Goal: Task Accomplishment & Management: Manage account settings

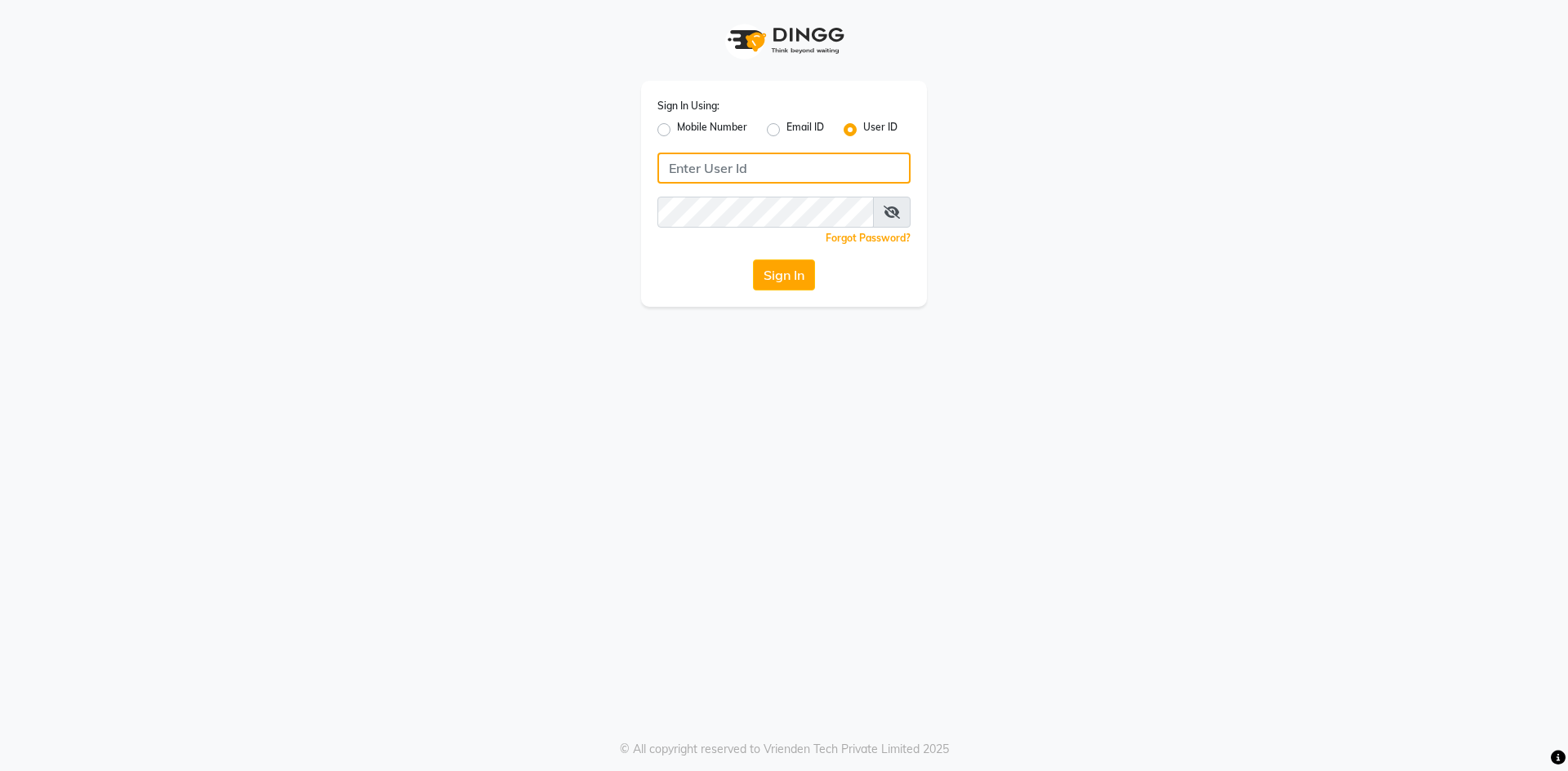
click at [765, 164] on input "Username" at bounding box center [784, 168] width 253 height 31
type input "pearl123"
click at [796, 279] on button "Sign In" at bounding box center [784, 275] width 62 height 31
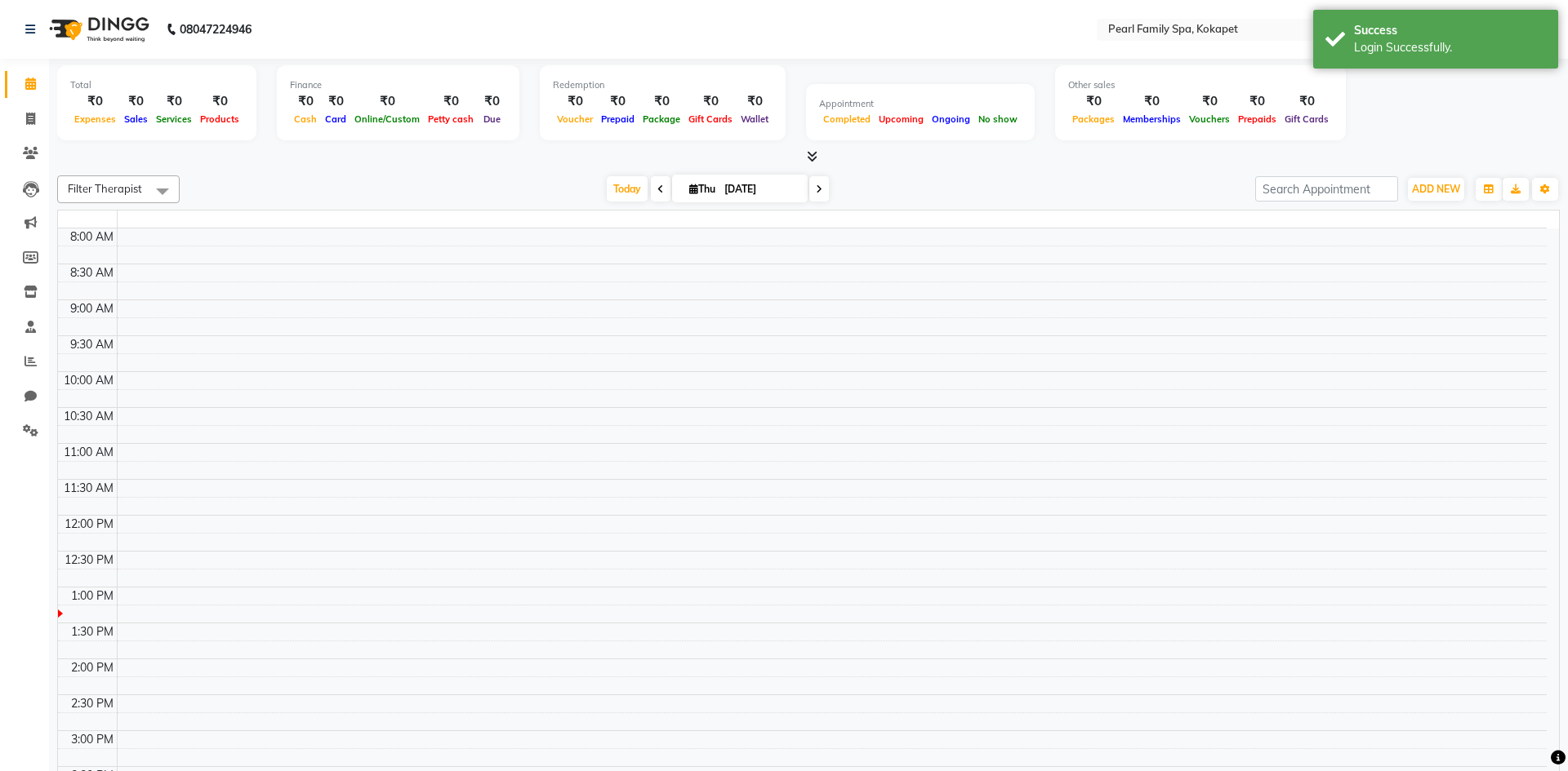
select select "en"
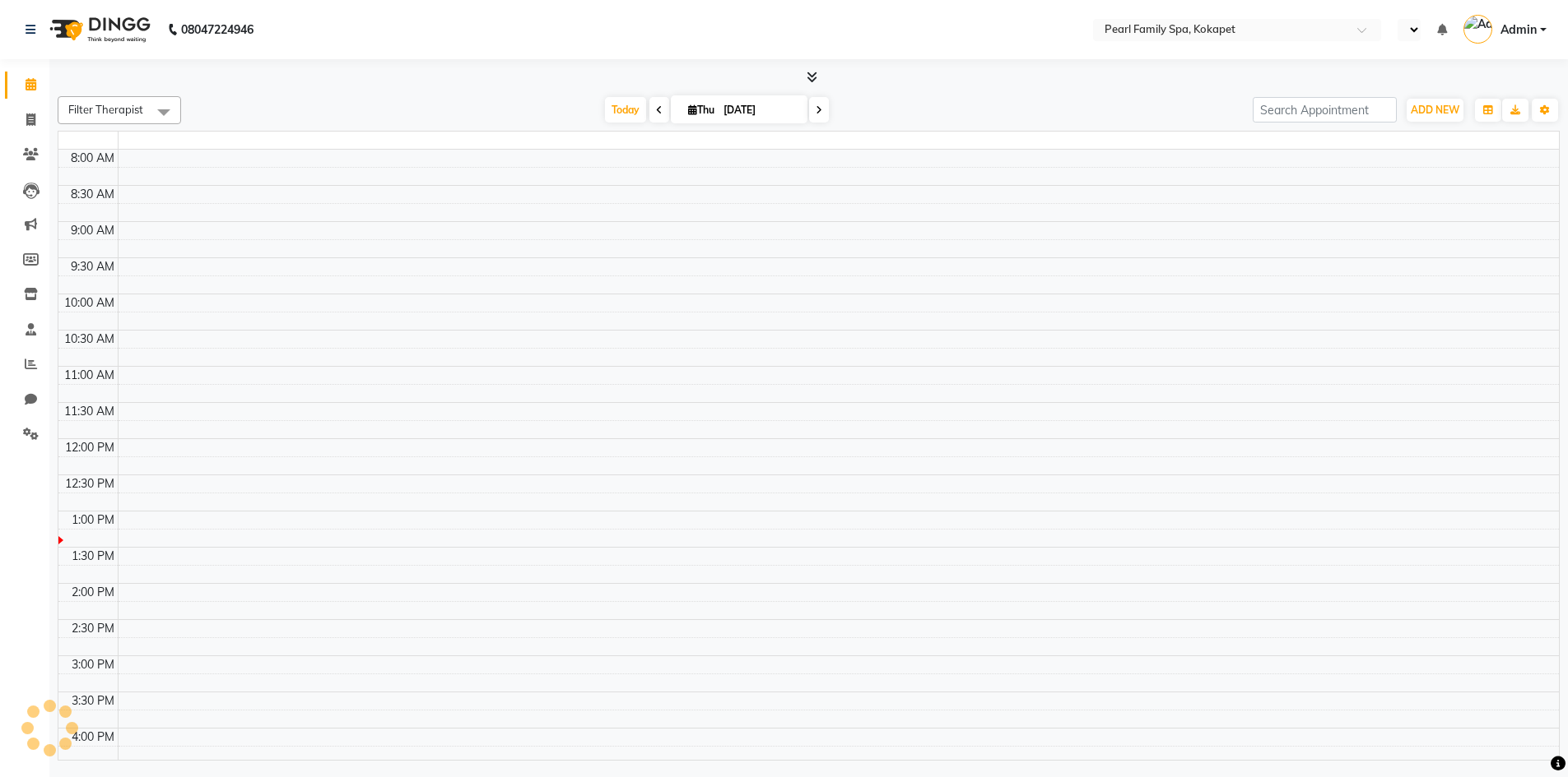
select select "en"
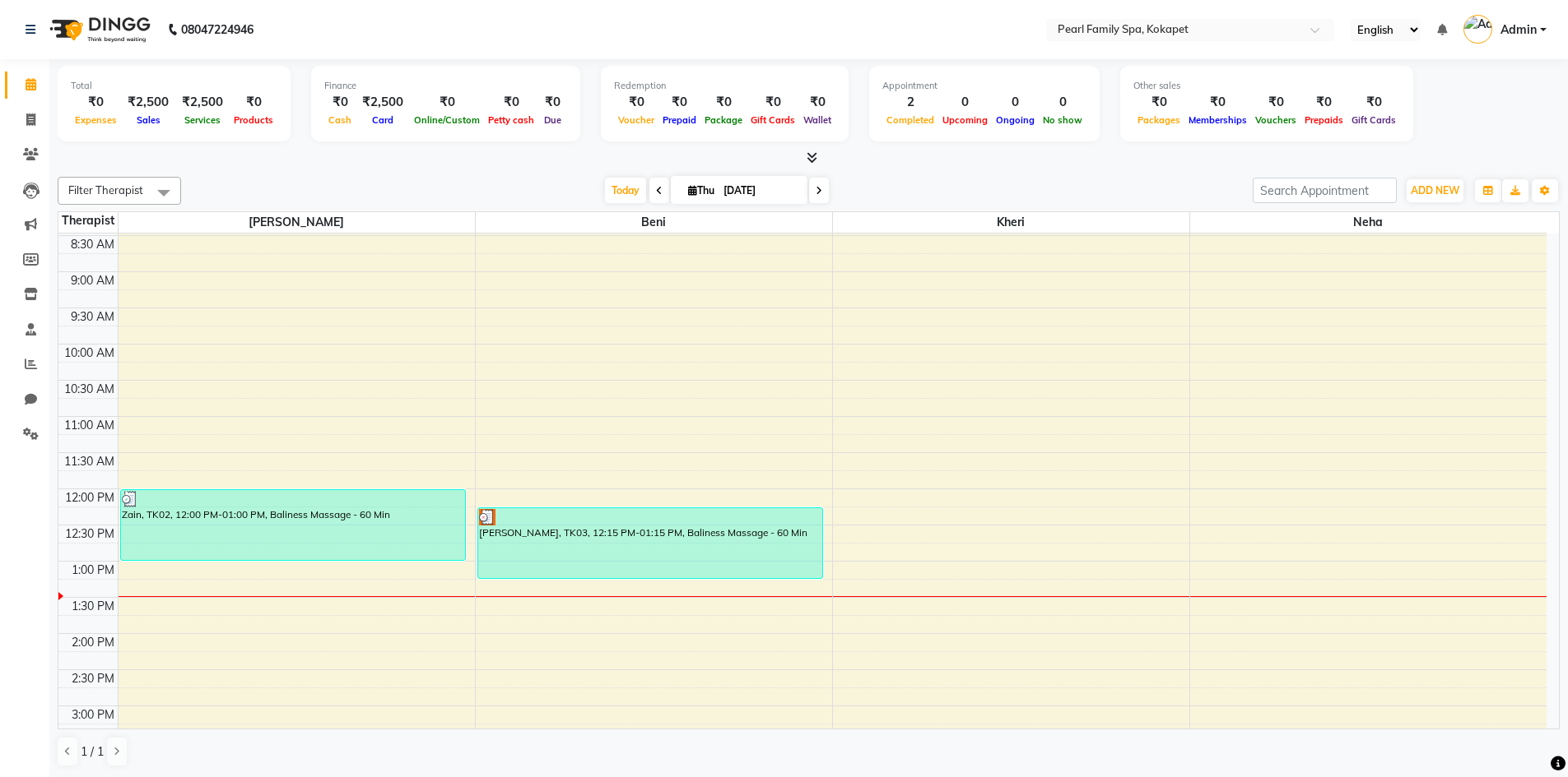
scroll to position [1, 0]
